Goal: Information Seeking & Learning: Check status

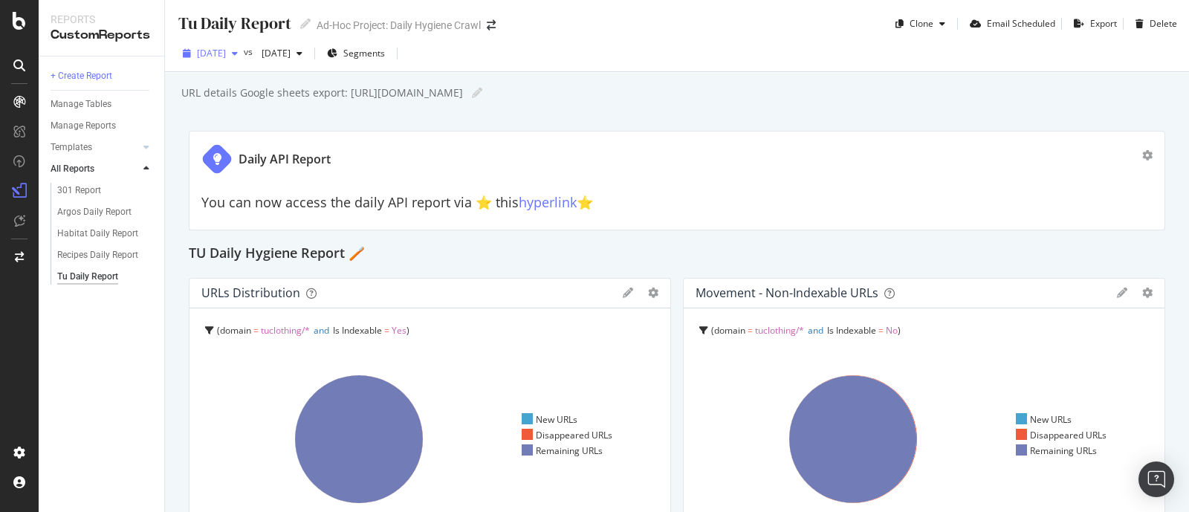
click at [226, 53] on span "[DATE]" at bounding box center [211, 53] width 29 height 13
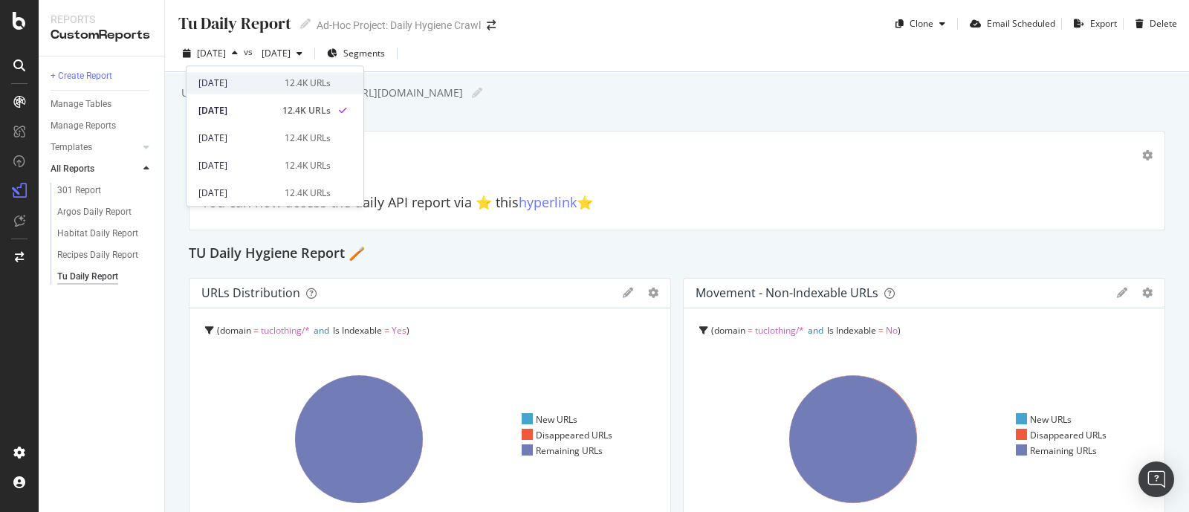
click at [246, 83] on div "2025 Sep. 30th" at bounding box center [236, 83] width 77 height 13
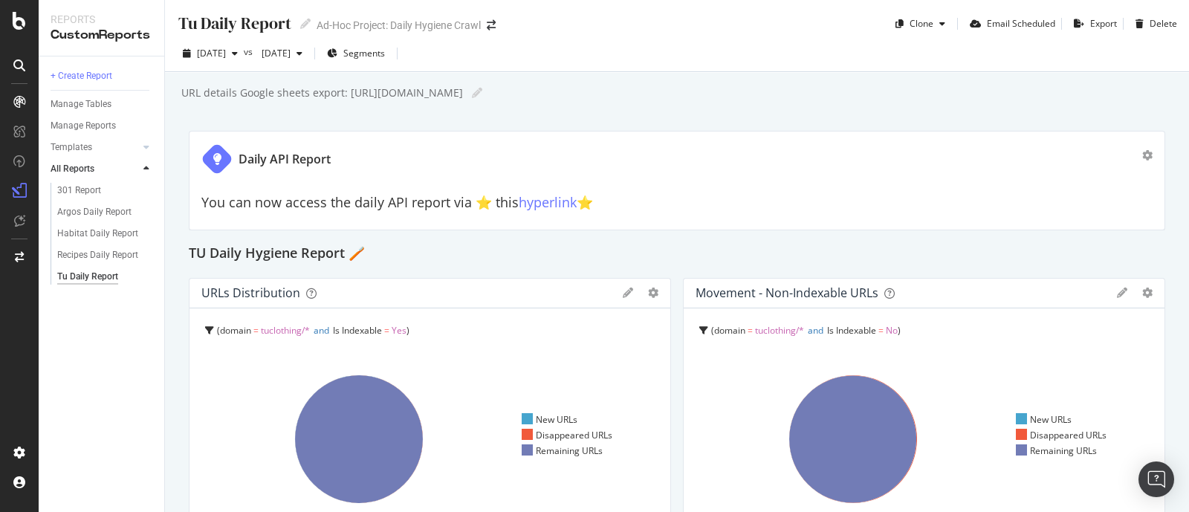
click at [77, 333] on div "+ Create Report Manage Tables Manage Reports Templates AI Bots in Search Busine…" at bounding box center [102, 284] width 126 height 456
click at [118, 212] on div "Argos Daily Report" at bounding box center [94, 212] width 74 height 16
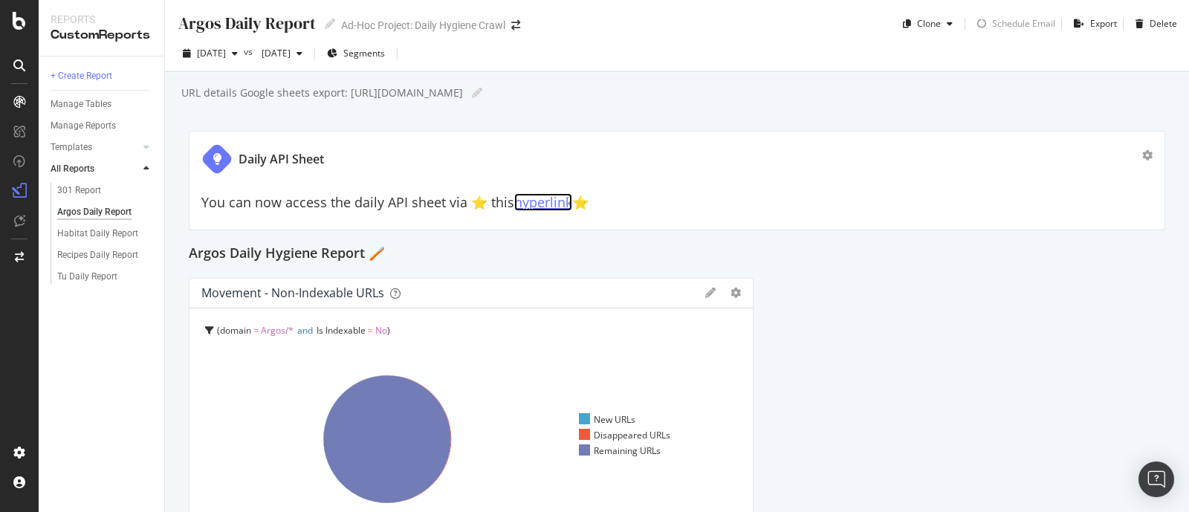
click at [543, 204] on link "hyperlink" at bounding box center [543, 202] width 58 height 18
click at [123, 233] on div "Habitat Daily Report" at bounding box center [97, 234] width 81 height 16
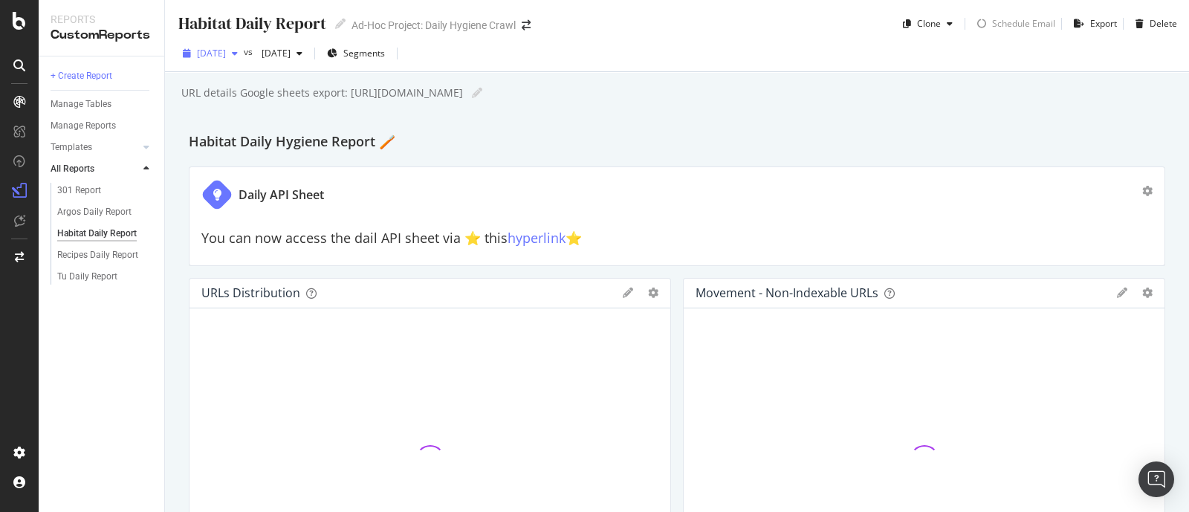
click at [226, 57] on span "[DATE]" at bounding box center [211, 53] width 29 height 13
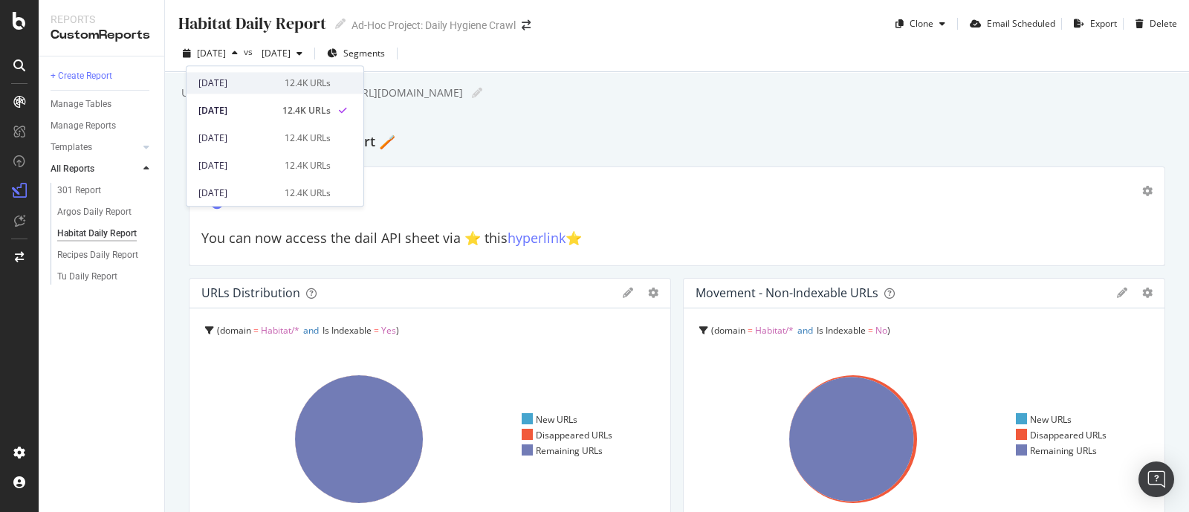
click at [251, 83] on div "2025 Sep. 30th" at bounding box center [236, 83] width 77 height 13
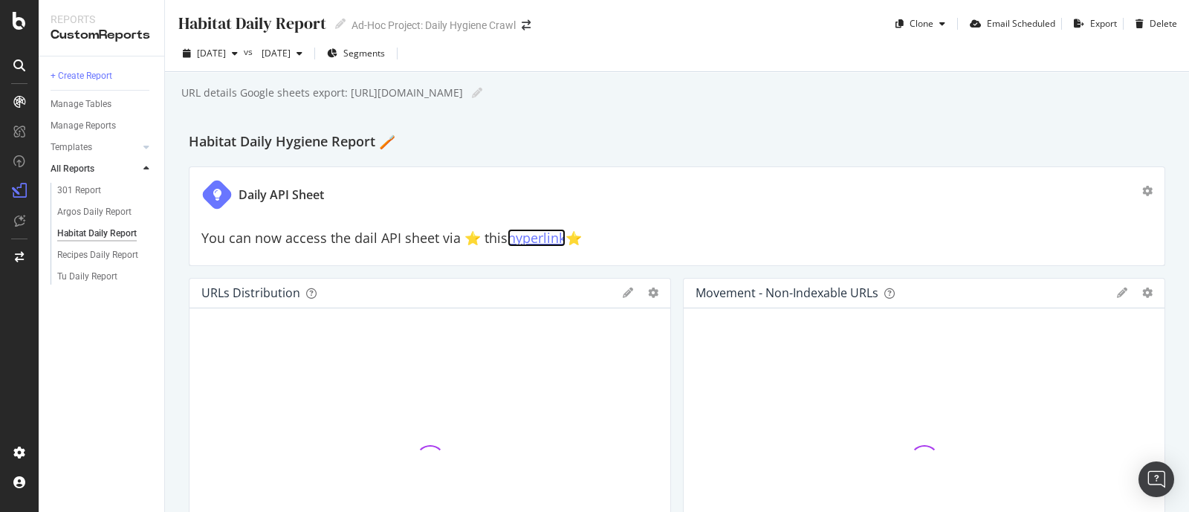
click at [530, 242] on link "hyperlink" at bounding box center [537, 238] width 58 height 18
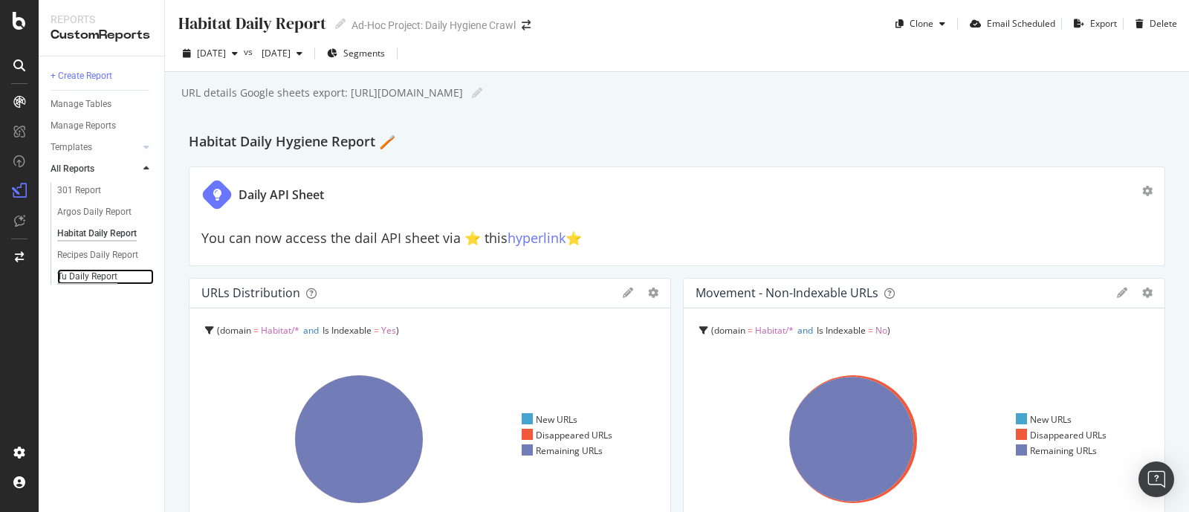
click at [88, 275] on div "Tu Daily Report" at bounding box center [87, 277] width 60 height 16
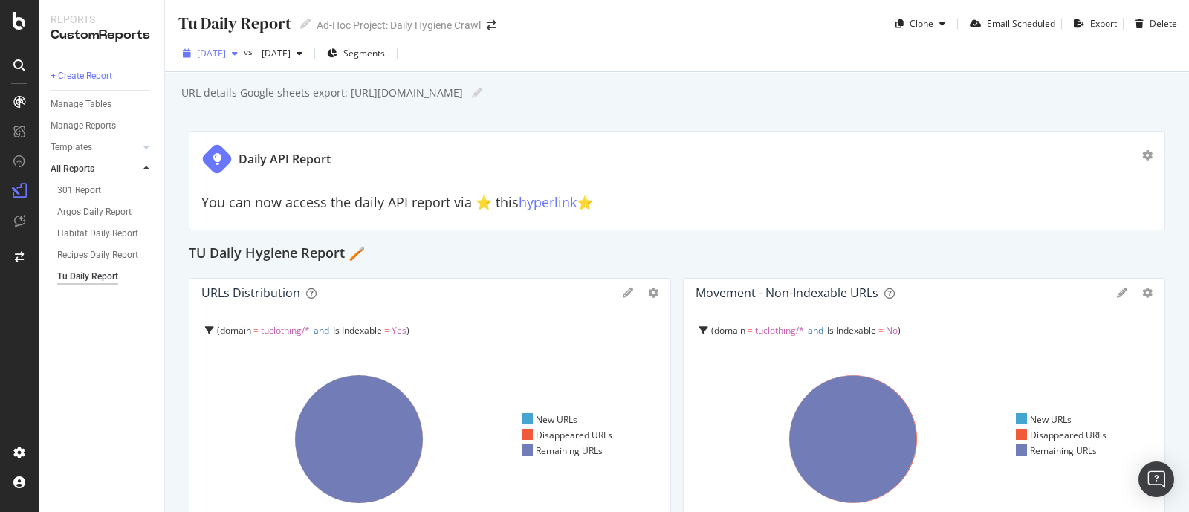
click at [238, 56] on icon "button" at bounding box center [235, 53] width 6 height 9
click at [244, 48] on div "[DATE]" at bounding box center [210, 53] width 67 height 22
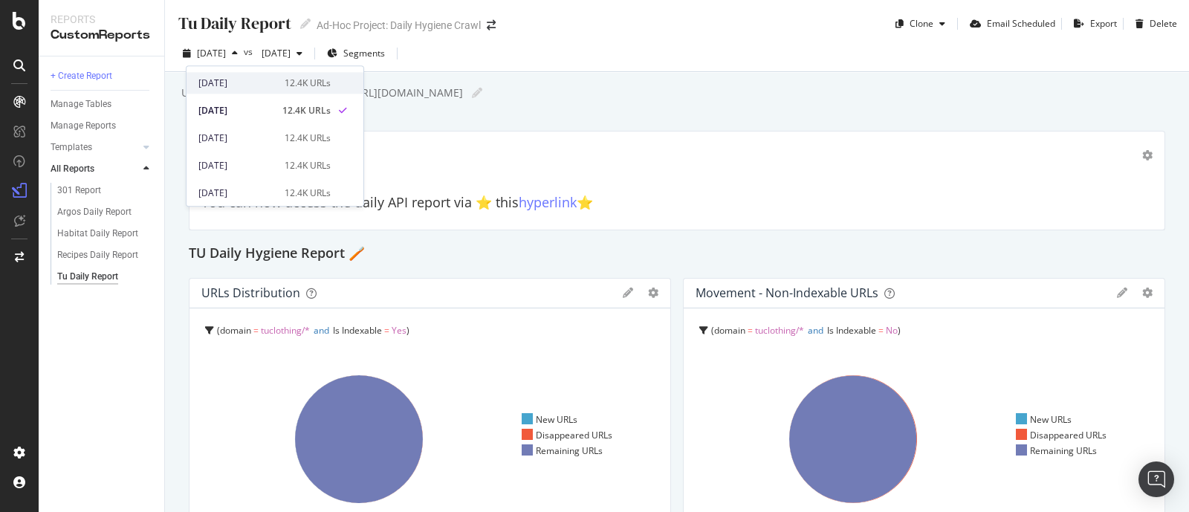
click at [262, 85] on div "2025 Sep. 30th" at bounding box center [236, 83] width 77 height 13
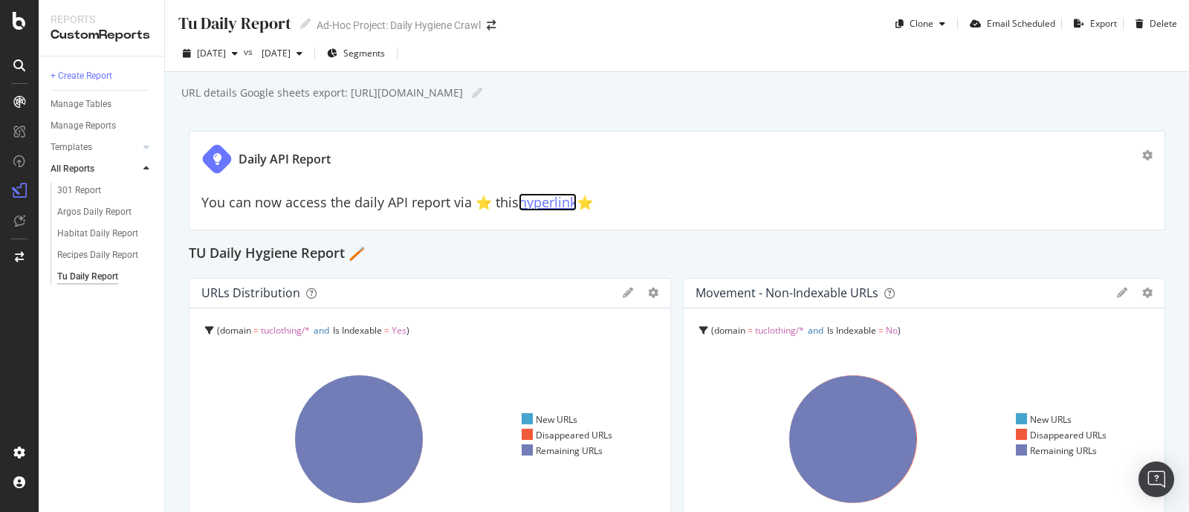
click at [563, 202] on link "hyperlink" at bounding box center [548, 202] width 58 height 18
